Goal: Find specific page/section: Find specific page/section

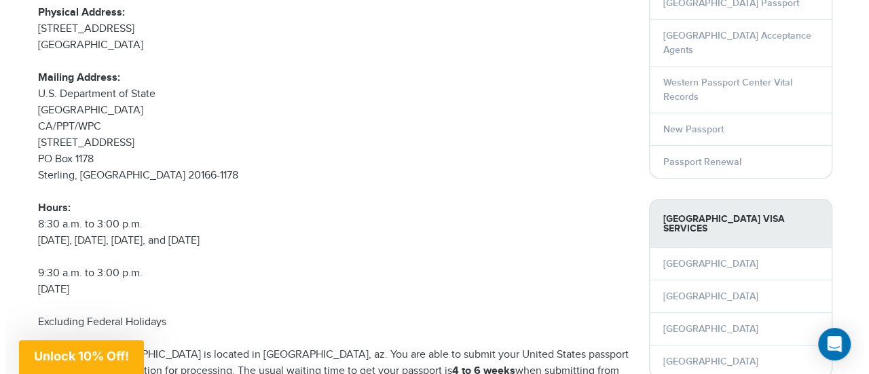
scroll to position [190, 0]
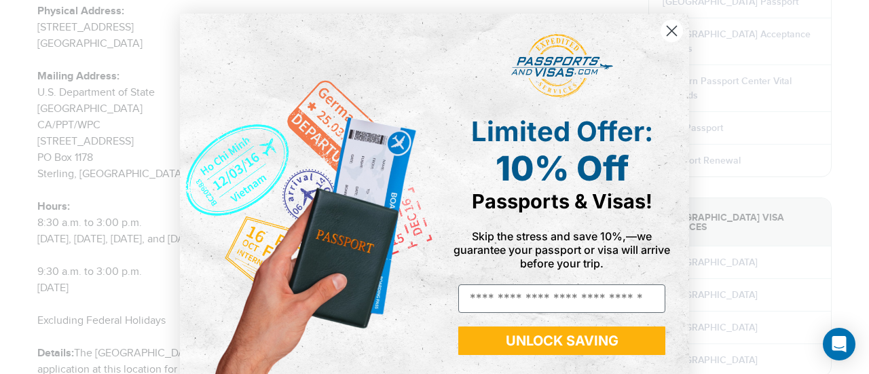
click at [674, 31] on circle "Close dialog" at bounding box center [672, 31] width 22 height 22
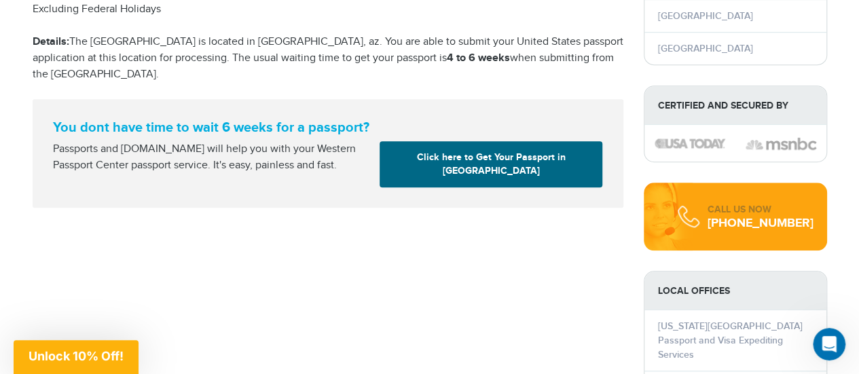
scroll to position [504, 0]
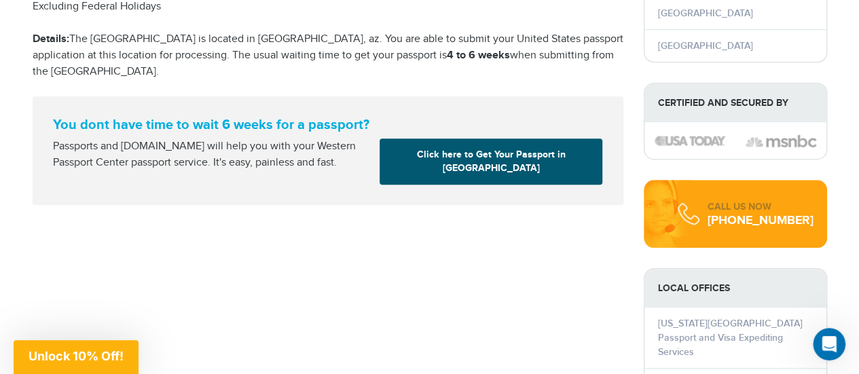
click at [491, 156] on link "Click here to Get Your Passport in Tucson" at bounding box center [491, 162] width 223 height 46
